Goal: Obtain resource: Obtain resource

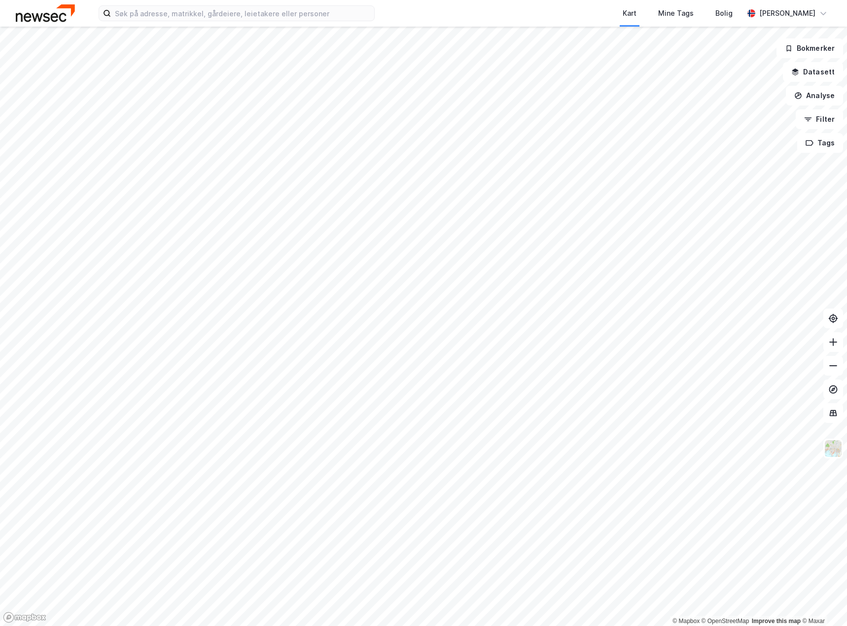
click at [449, 625] on html "Kart Mine Tags Bolig [PERSON_NAME] © Mapbox © OpenStreetMap Improve this map © …" at bounding box center [423, 313] width 847 height 626
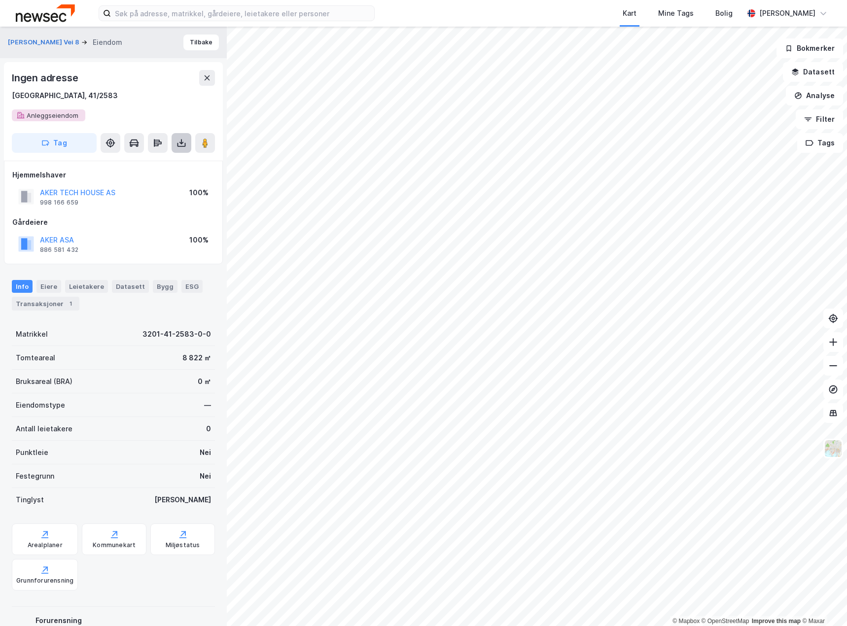
click at [173, 142] on button at bounding box center [181, 143] width 20 height 20
click at [169, 159] on div "Last ned grunnbok" at bounding box center [138, 163] width 105 height 16
click at [152, 180] on div "Last ned matrikkelrapport" at bounding box center [144, 178] width 81 height 8
click at [24, 536] on div "Arealplaner" at bounding box center [45, 539] width 66 height 32
click at [113, 545] on div "Kommunekart" at bounding box center [114, 545] width 43 height 8
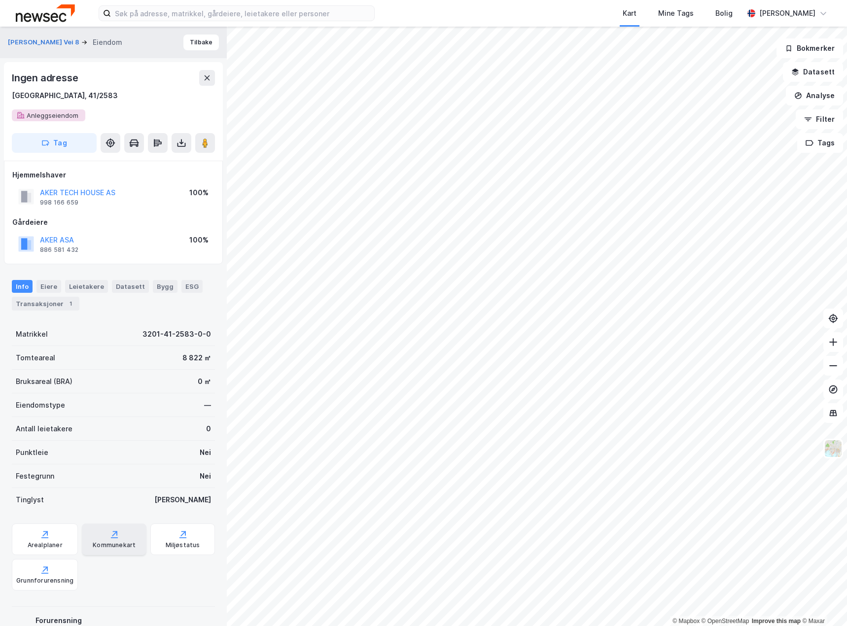
click at [108, 540] on div "Kommunekart" at bounding box center [114, 539] width 65 height 32
click at [112, 540] on div "Kommunekart" at bounding box center [114, 539] width 65 height 32
click at [183, 145] on icon at bounding box center [181, 143] width 10 height 10
click at [169, 164] on div "Last ned grunnbok" at bounding box center [138, 163] width 105 height 16
click at [157, 179] on div "Last ned matrikkelrapport" at bounding box center [144, 178] width 81 height 8
